Goal: Task Accomplishment & Management: Complete application form

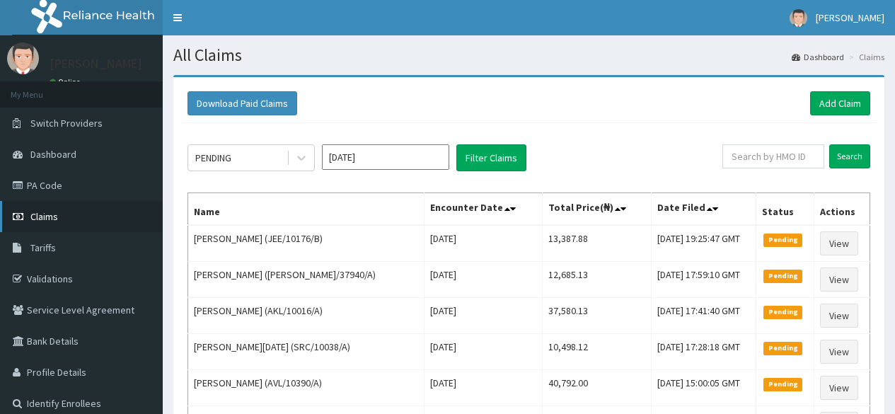
click at [48, 218] on span "Claims" at bounding box center [44, 216] width 28 height 13
click at [844, 101] on link "Add Claim" at bounding box center [840, 103] width 60 height 24
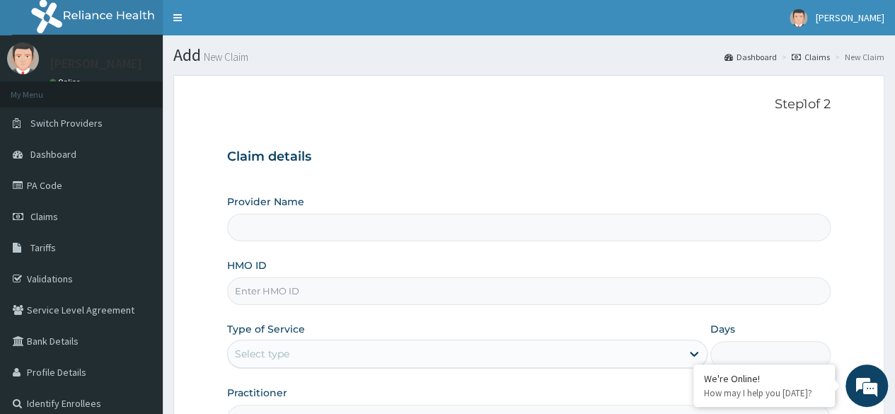
click at [320, 296] on input "HMO ID" at bounding box center [529, 291] width 604 height 28
type input "Reliance Family Clinics (RFC) - Lekki"
paste input "AVL/10390/A"
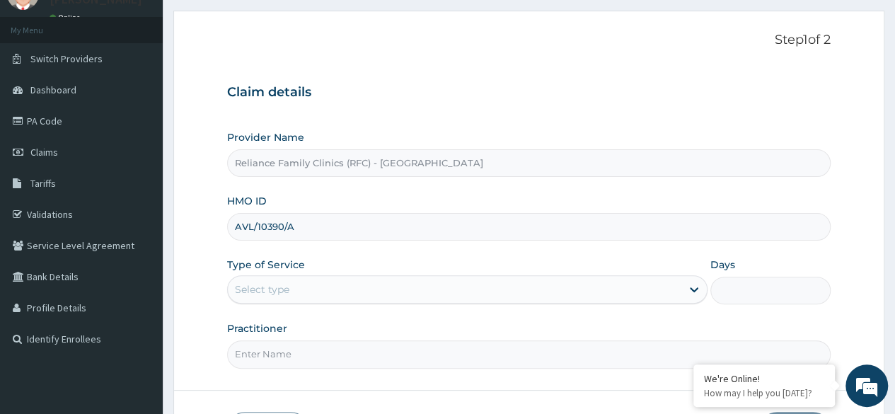
scroll to position [98, 0]
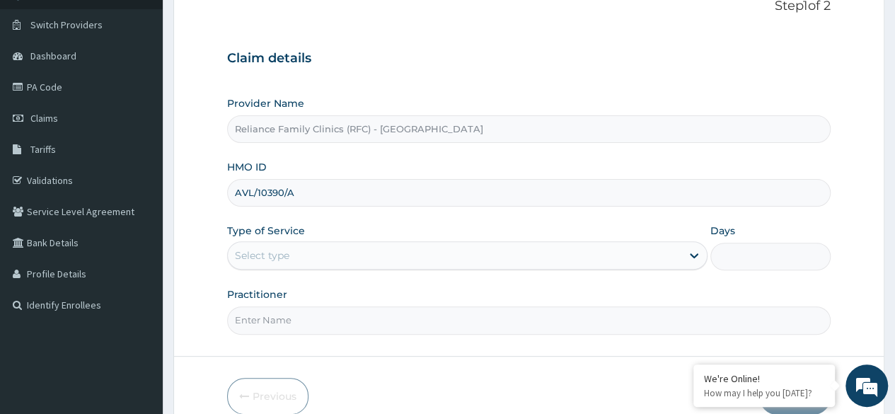
type input "AVL/10390/A"
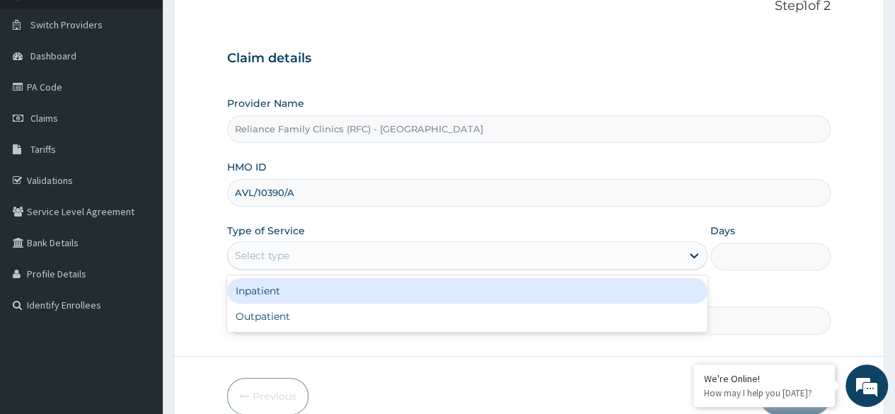
click at [365, 320] on div "Outpatient" at bounding box center [467, 316] width 481 height 25
type input "1"
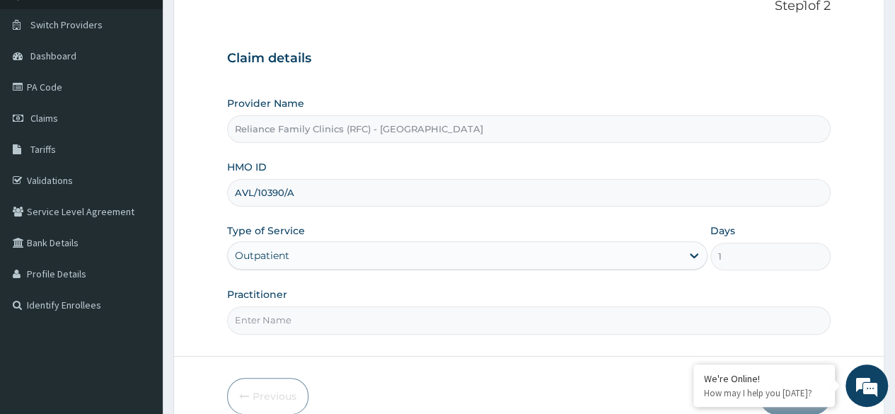
click at [370, 322] on input "Practitioner" at bounding box center [529, 320] width 604 height 28
click at [357, 319] on input "Practitioner" at bounding box center [529, 320] width 604 height 28
type input "[MEDICAL_DATA]"
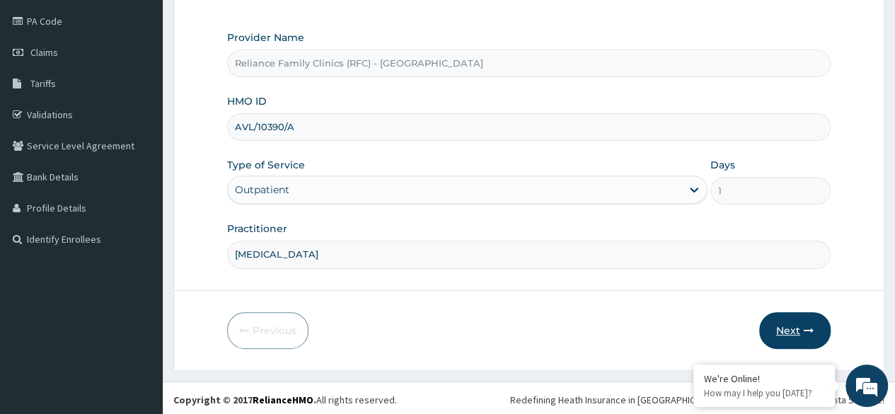
click at [787, 336] on button "Next" at bounding box center [794, 330] width 71 height 37
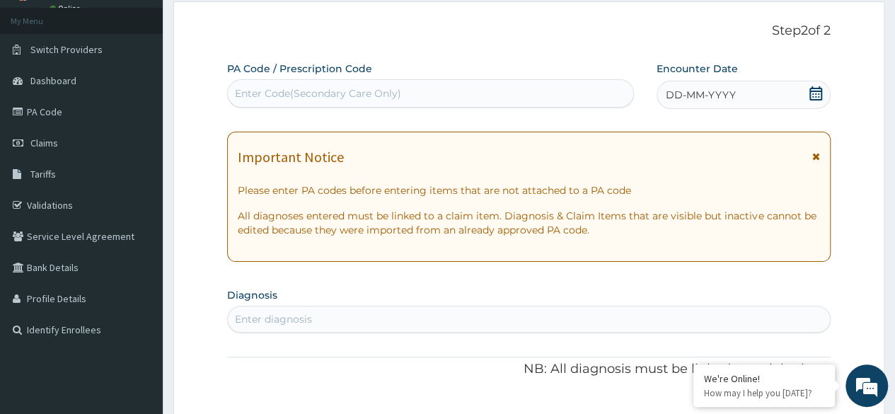
scroll to position [0, 0]
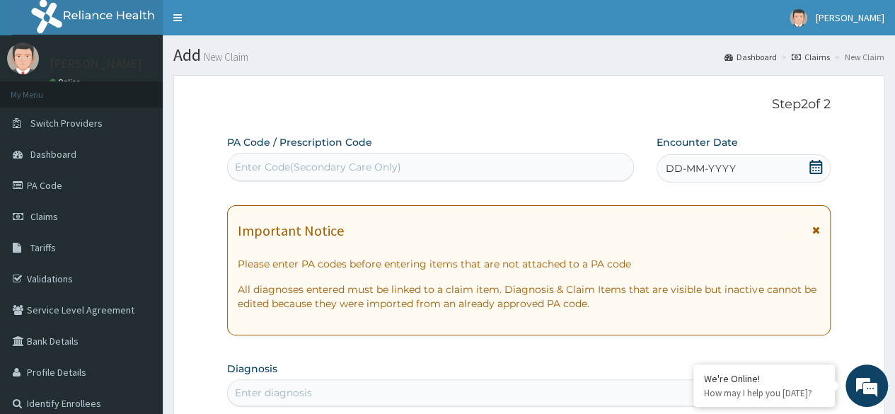
paste input "PA/B2E780"
type input "PA/B2E780"
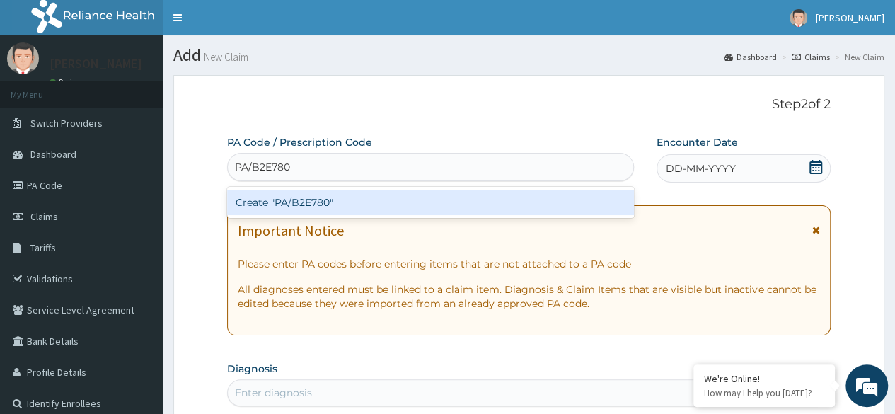
click at [441, 203] on div "Create "PA/B2E780"" at bounding box center [430, 202] width 406 height 25
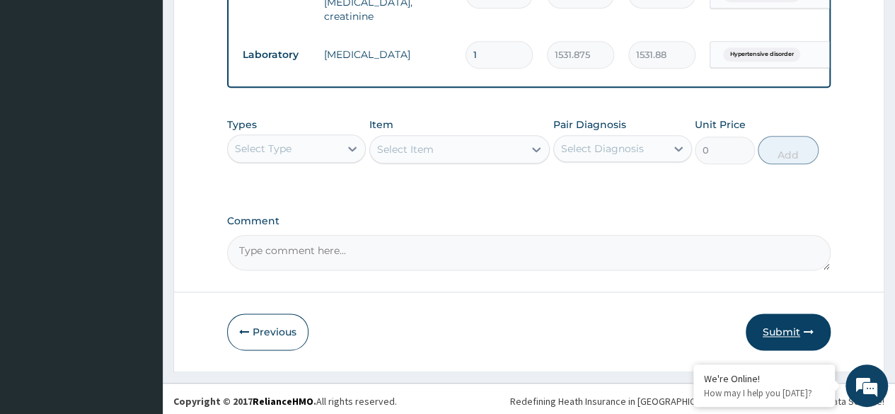
click at [780, 335] on button "Submit" at bounding box center [788, 332] width 85 height 37
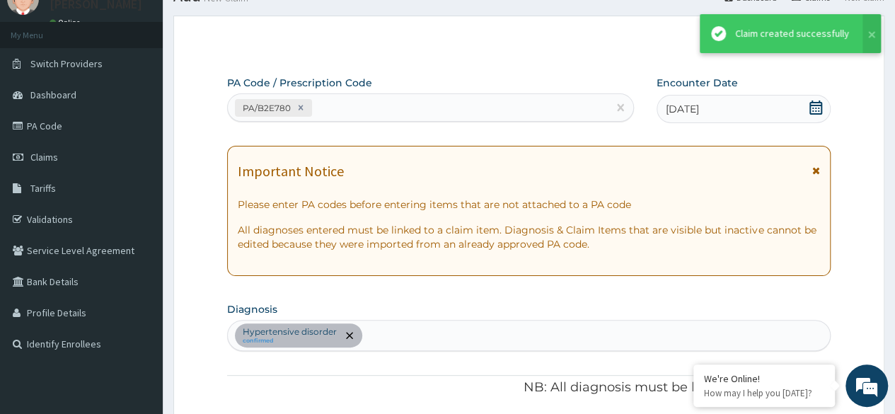
scroll to position [752, 0]
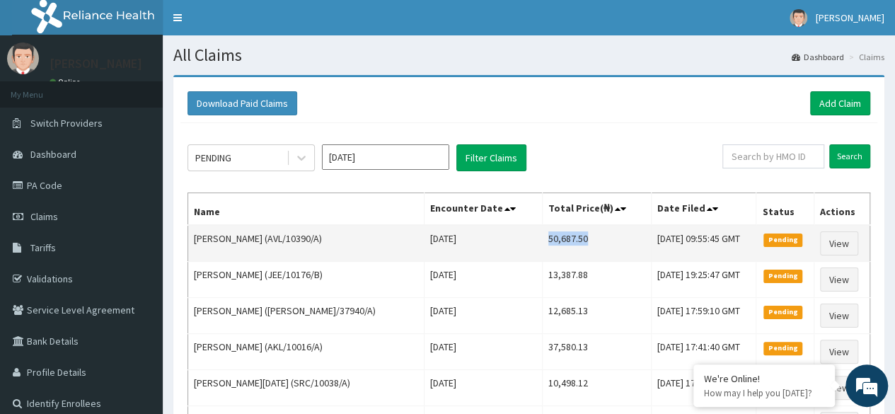
drag, startPoint x: 534, startPoint y: 241, endPoint x: 576, endPoint y: 246, distance: 42.1
click at [576, 246] on td "50,687.50" at bounding box center [596, 243] width 109 height 37
copy td "50,687.50"
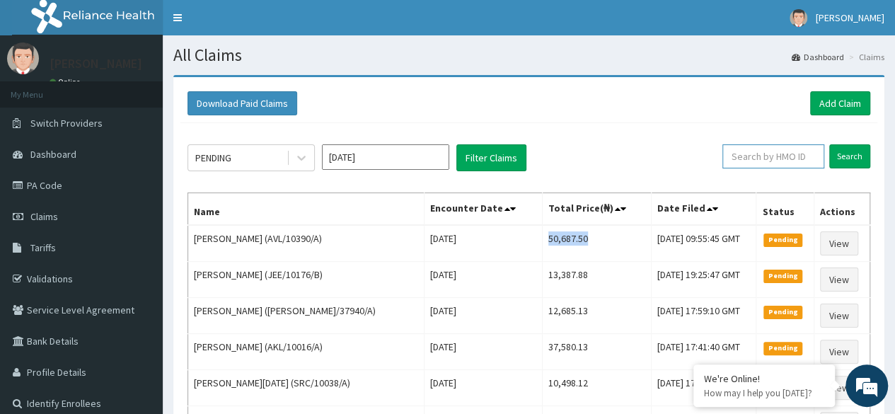
click at [768, 158] on input "text" at bounding box center [774, 156] width 102 height 24
paste input "Ochim Destiny Ikong"
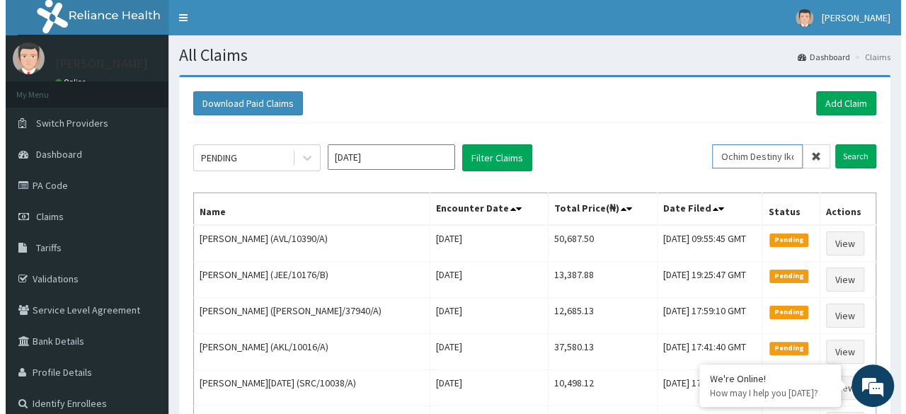
scroll to position [0, 19]
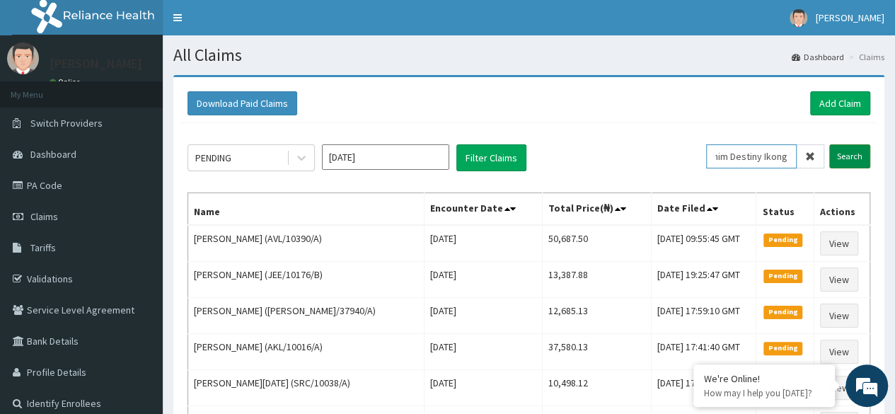
type input "Ochim Destiny Ikong"
click at [852, 157] on input "Search" at bounding box center [850, 156] width 41 height 24
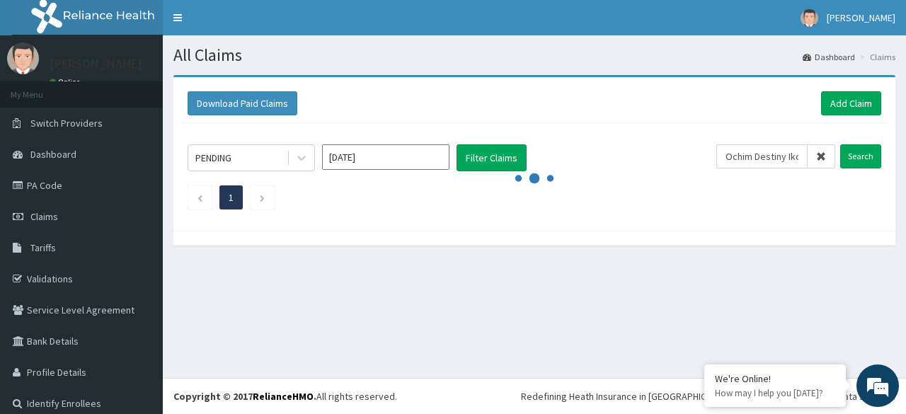
click at [808, 159] on span at bounding box center [822, 156] width 28 height 24
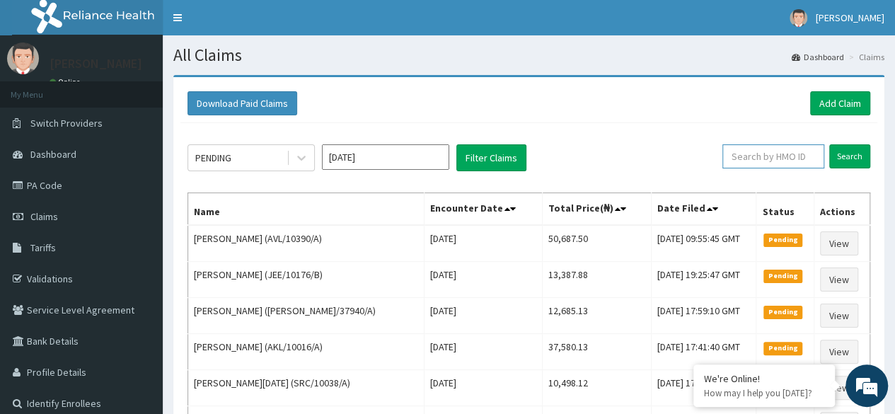
click at [772, 156] on input "text" at bounding box center [774, 156] width 102 height 24
paste input "RET/37940/A"
type input "RET/37940/A"
click at [847, 167] on input "Search" at bounding box center [850, 156] width 41 height 24
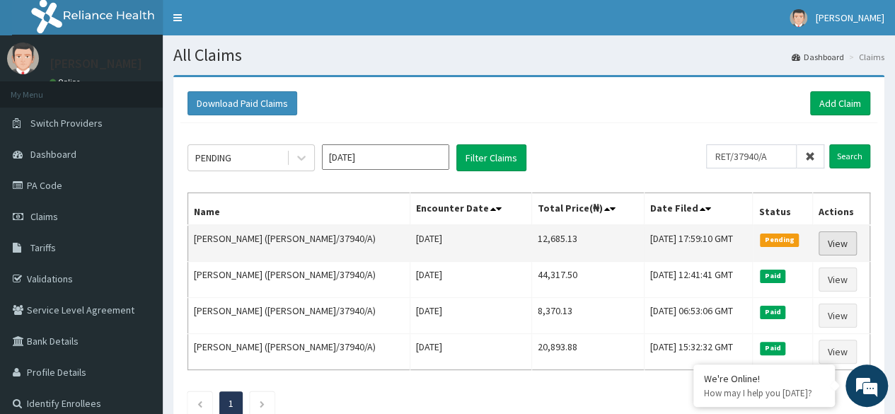
click at [832, 246] on link "View" at bounding box center [838, 243] width 38 height 24
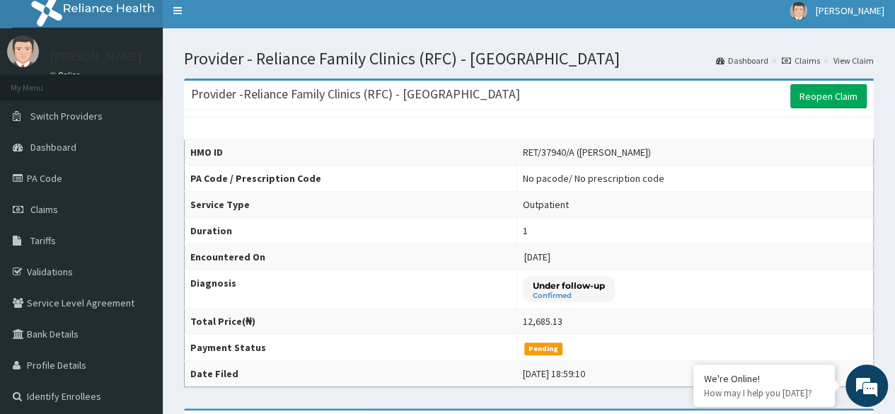
scroll to position [6, 0]
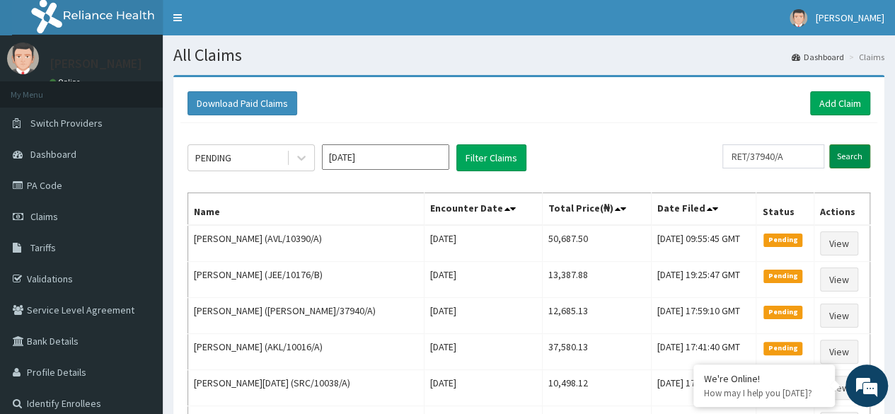
click at [862, 149] on input "Search" at bounding box center [850, 156] width 41 height 24
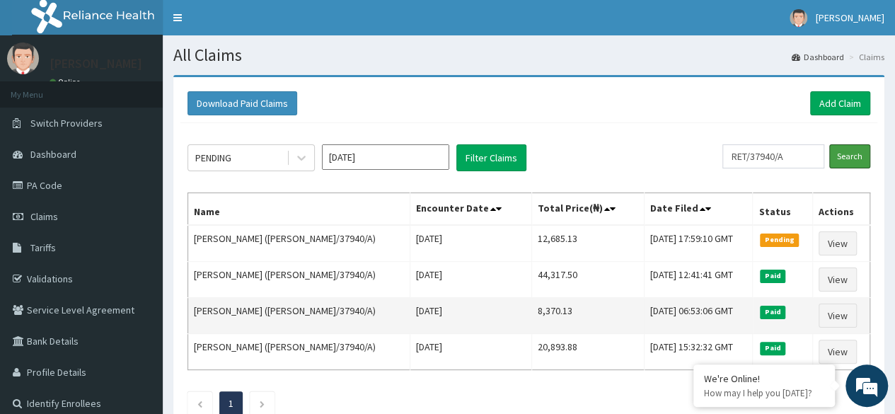
scroll to position [30, 0]
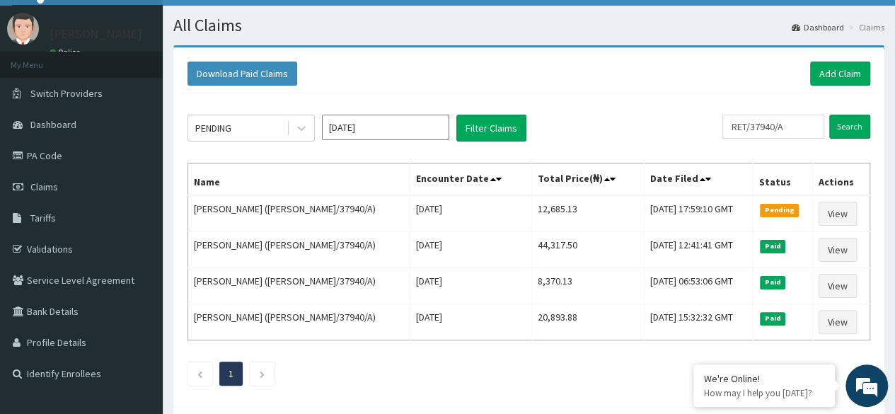
click at [643, 71] on div "Download Paid Claims Add Claim" at bounding box center [529, 74] width 683 height 24
click at [54, 197] on link "Claims" at bounding box center [81, 186] width 163 height 31
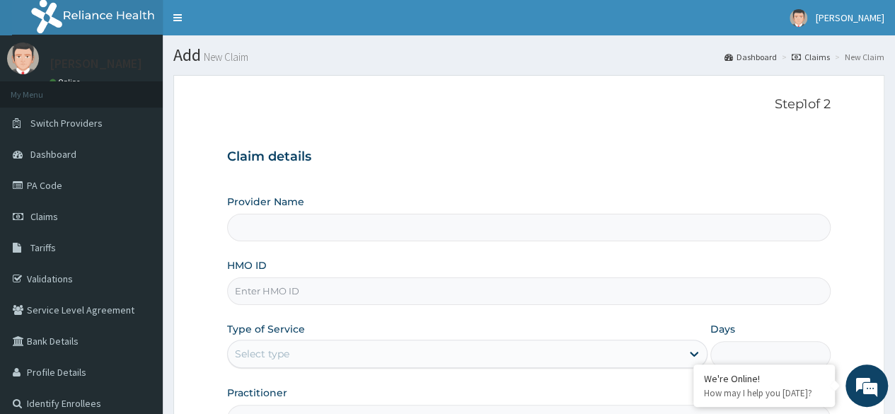
click at [367, 292] on input "HMO ID" at bounding box center [529, 291] width 604 height 28
type input "Reliance Family Clinics (RFC) - [GEOGRAPHIC_DATA]"
paste input "AKL/10016/A"
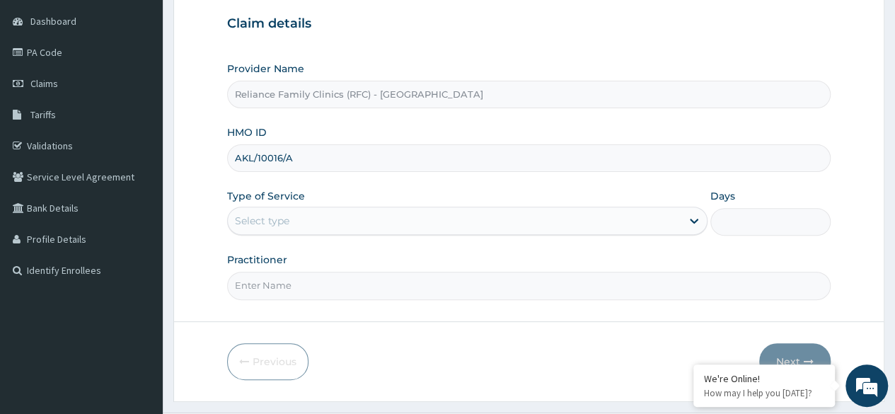
scroll to position [138, 0]
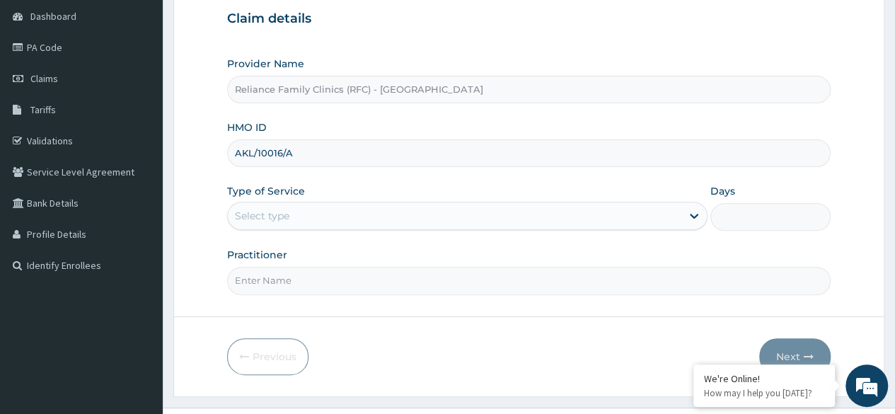
type input "AKL/10016/A"
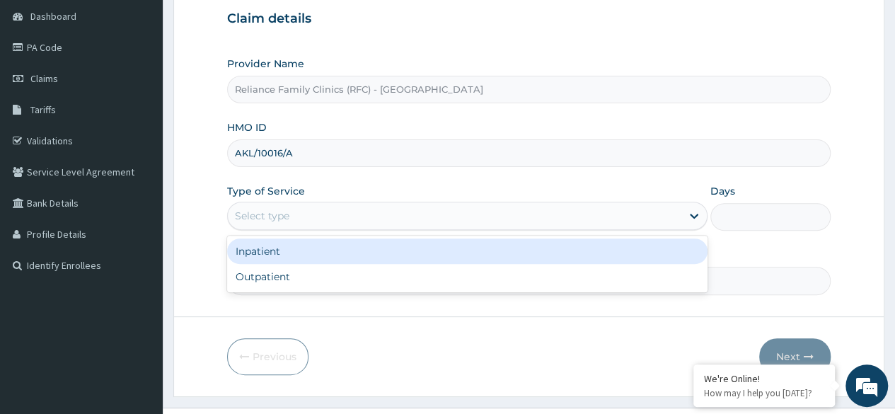
click at [429, 279] on div "Outpatient" at bounding box center [467, 276] width 481 height 25
type input "1"
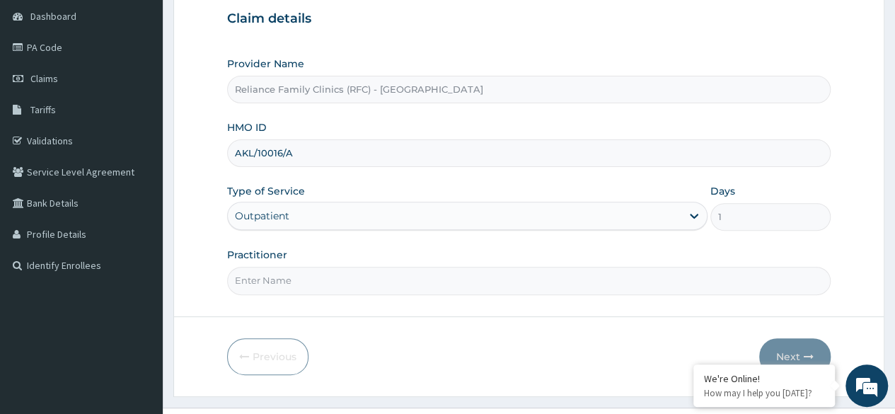
click at [422, 282] on input "Practitioner" at bounding box center [529, 281] width 604 height 28
type input "[MEDICAL_DATA]"
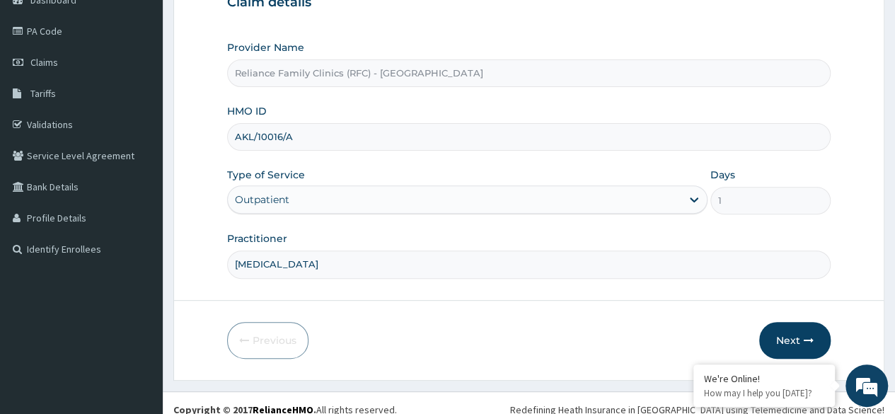
scroll to position [164, 0]
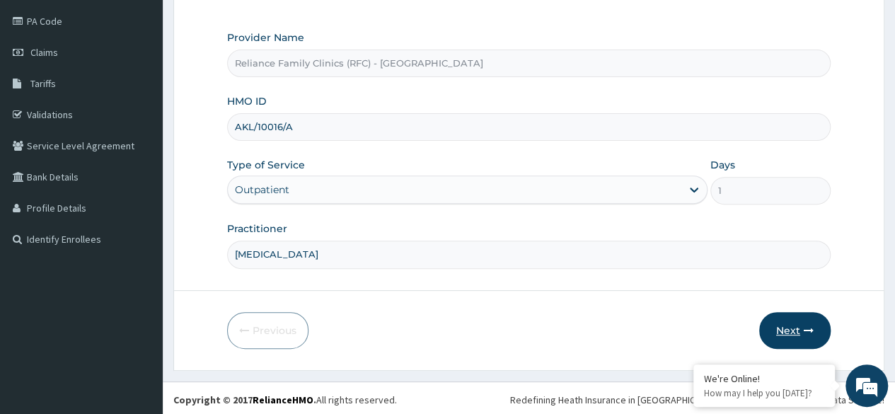
click at [798, 326] on button "Next" at bounding box center [794, 330] width 71 height 37
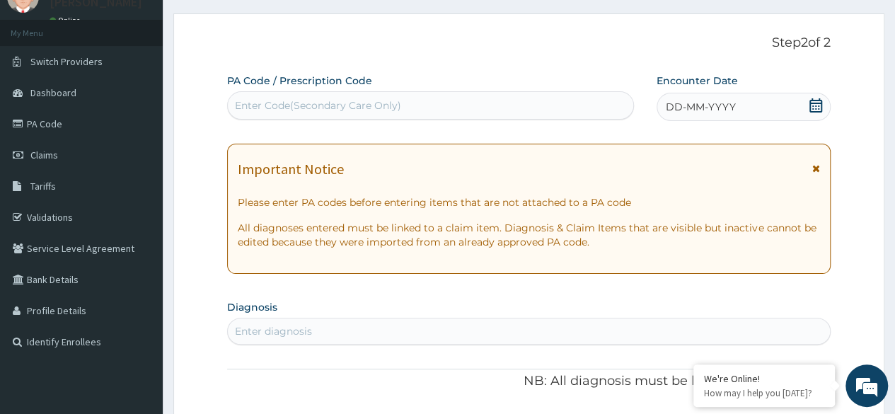
scroll to position [27, 0]
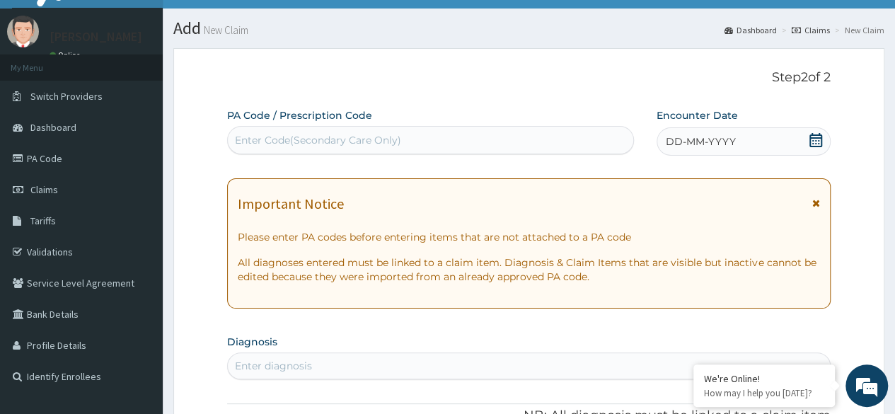
paste input "PA/49BE4E"
type input "PA/49BE4E"
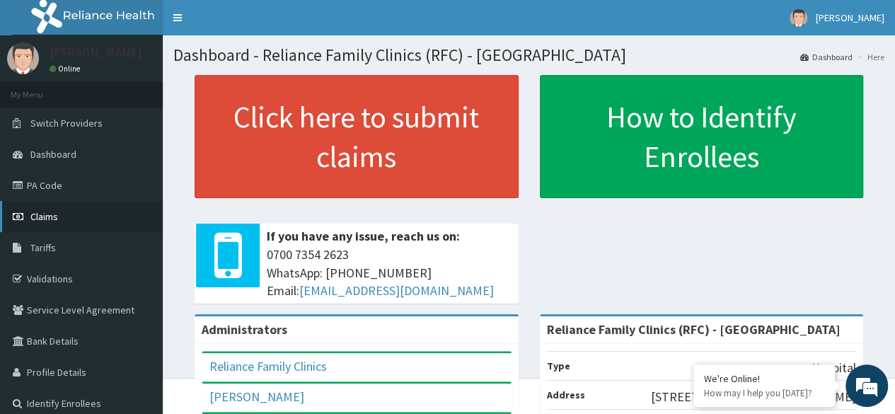
click at [45, 223] on link "Claims" at bounding box center [81, 216] width 163 height 31
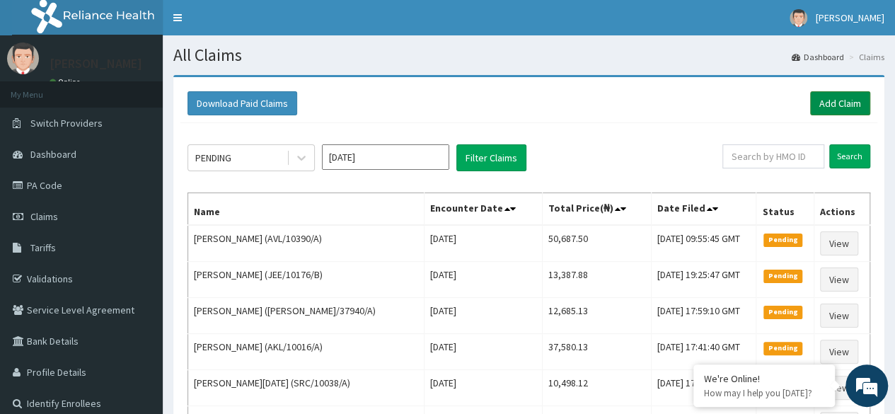
click at [857, 108] on link "Add Claim" at bounding box center [840, 103] width 60 height 24
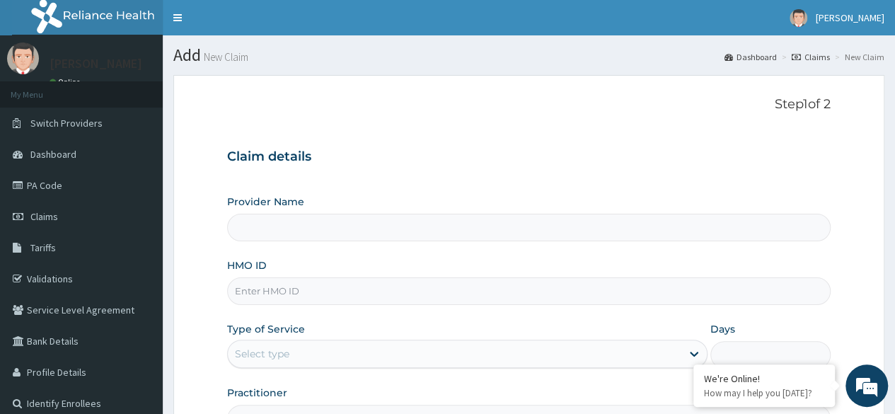
click at [310, 290] on input "HMO ID" at bounding box center [529, 291] width 604 height 28
type input "Reliance Family Clinics (RFC) - [GEOGRAPHIC_DATA]"
paste input "PA/49BE4E"
type input "P"
paste input "AKL/10016/A"
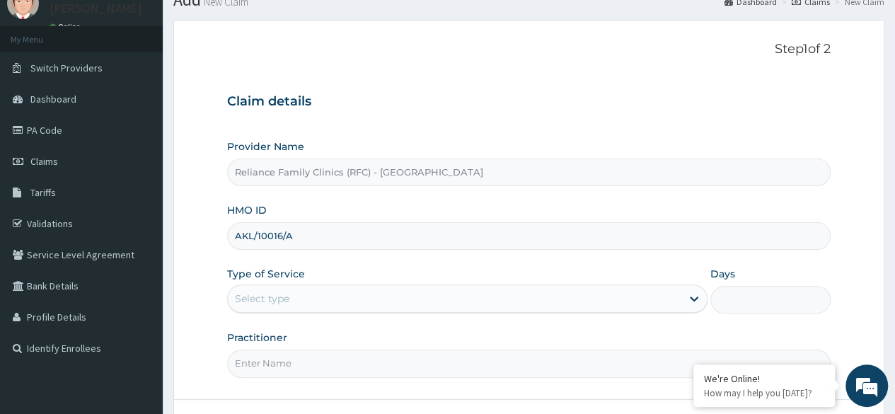
scroll to position [75, 0]
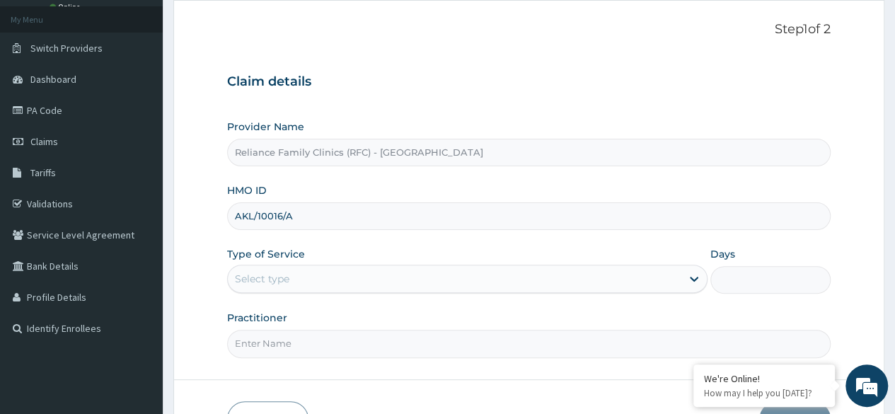
type input "AKL/10016/A"
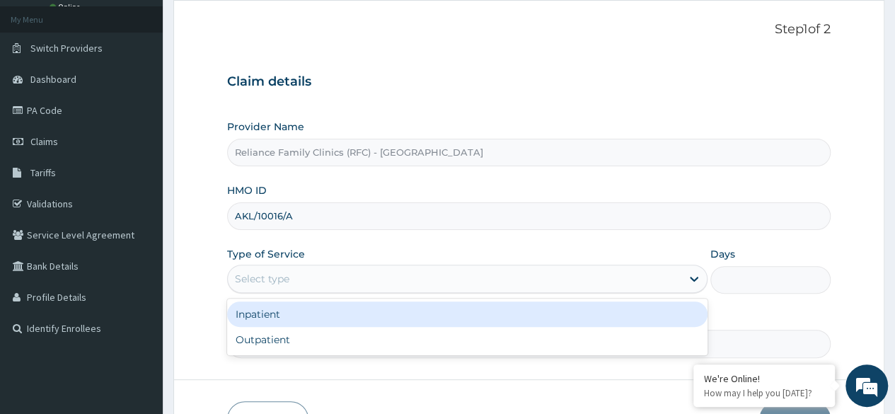
click at [345, 348] on div "Outpatient" at bounding box center [467, 339] width 481 height 25
type input "1"
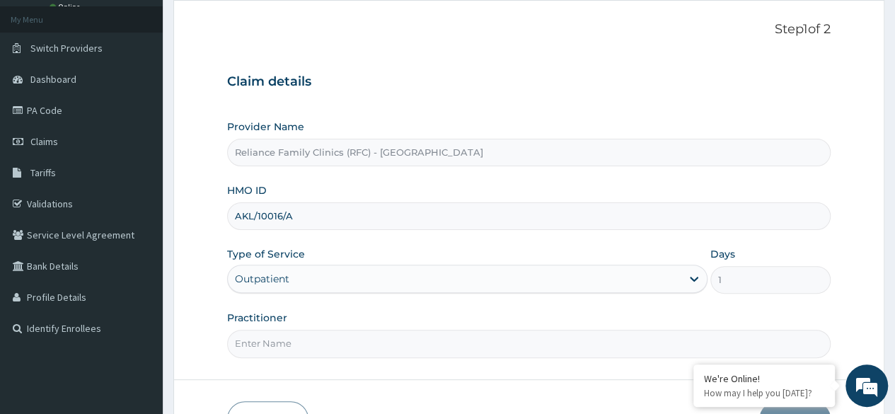
click at [350, 340] on input "Practitioner" at bounding box center [529, 344] width 604 height 28
click at [366, 352] on input "Practitioner" at bounding box center [529, 344] width 604 height 28
type input "Cardiologist"
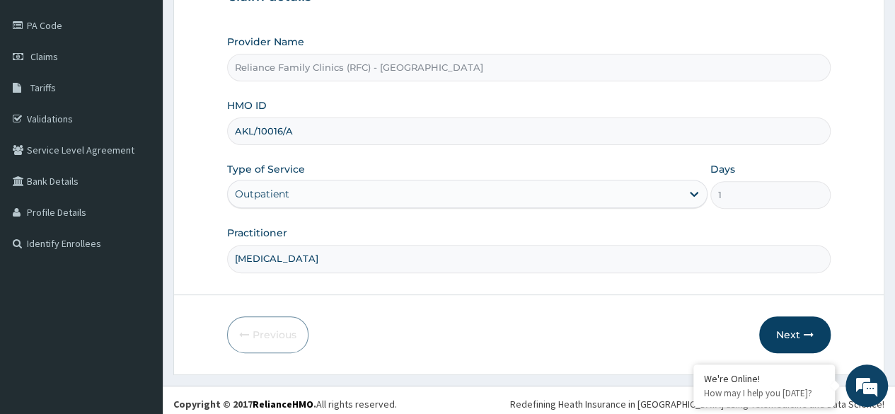
scroll to position [164, 0]
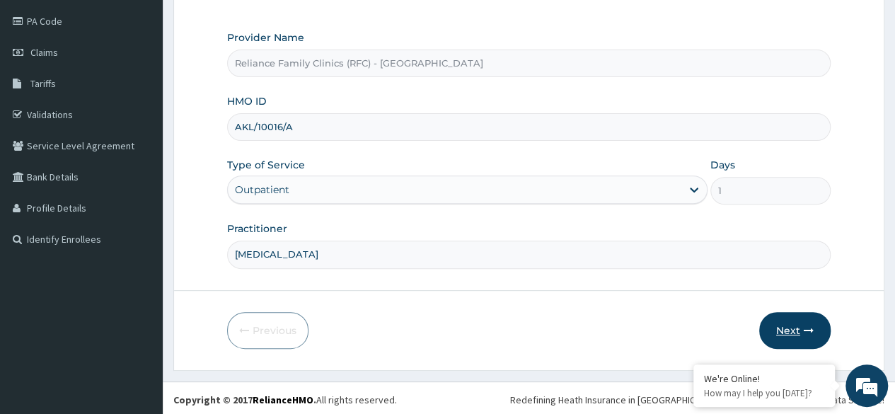
click at [797, 326] on button "Next" at bounding box center [794, 330] width 71 height 37
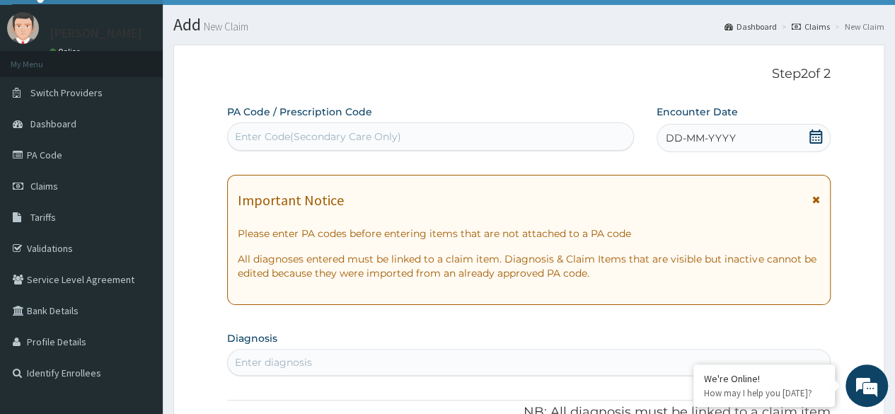
scroll to position [28, 0]
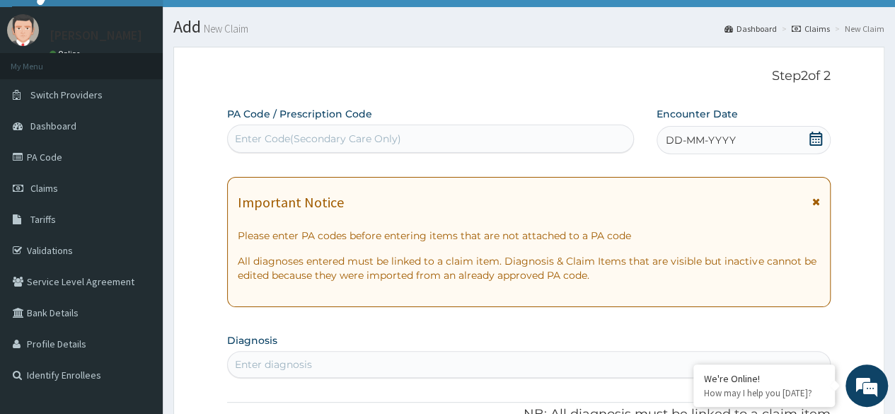
paste input "PA/49BE4E"
type input "PA/49BE4E"
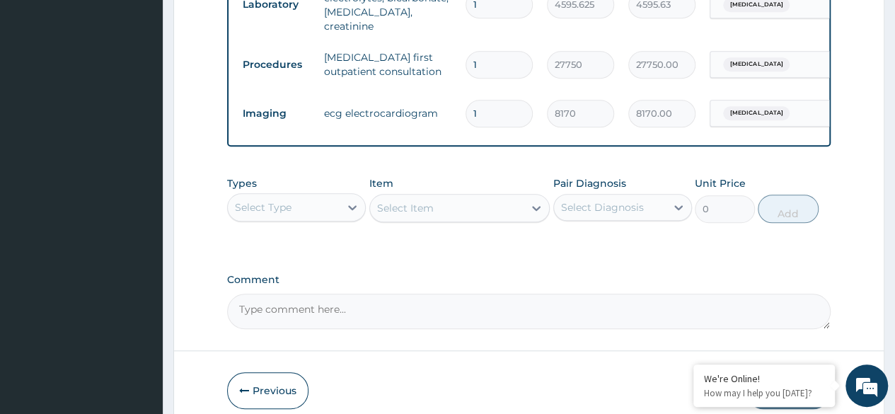
scroll to position [653, 0]
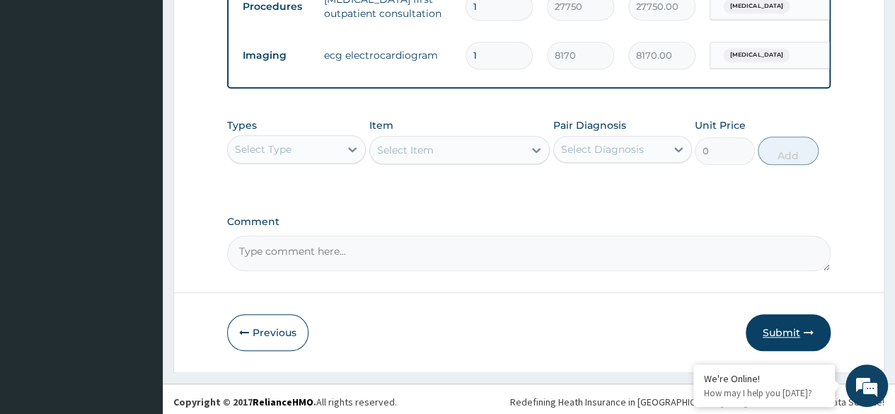
click at [763, 321] on button "Submit" at bounding box center [788, 332] width 85 height 37
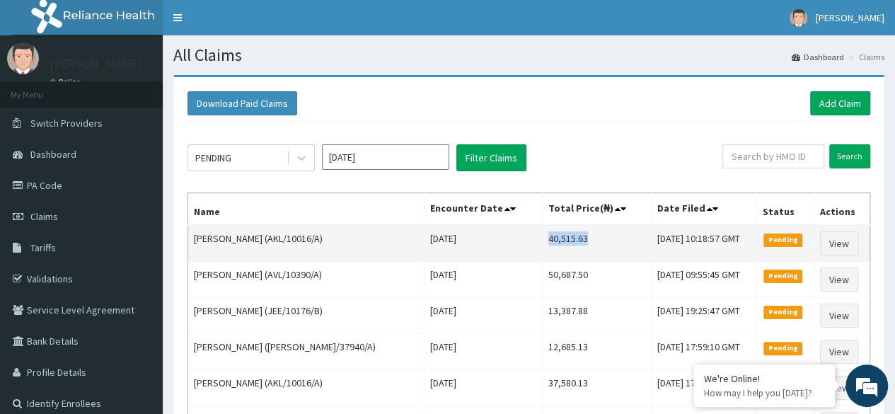
drag, startPoint x: 533, startPoint y: 237, endPoint x: 583, endPoint y: 236, distance: 50.3
click at [583, 236] on td "40,515.63" at bounding box center [596, 243] width 109 height 37
copy td "40,515.63"
